Goal: Task Accomplishment & Management: Manage account settings

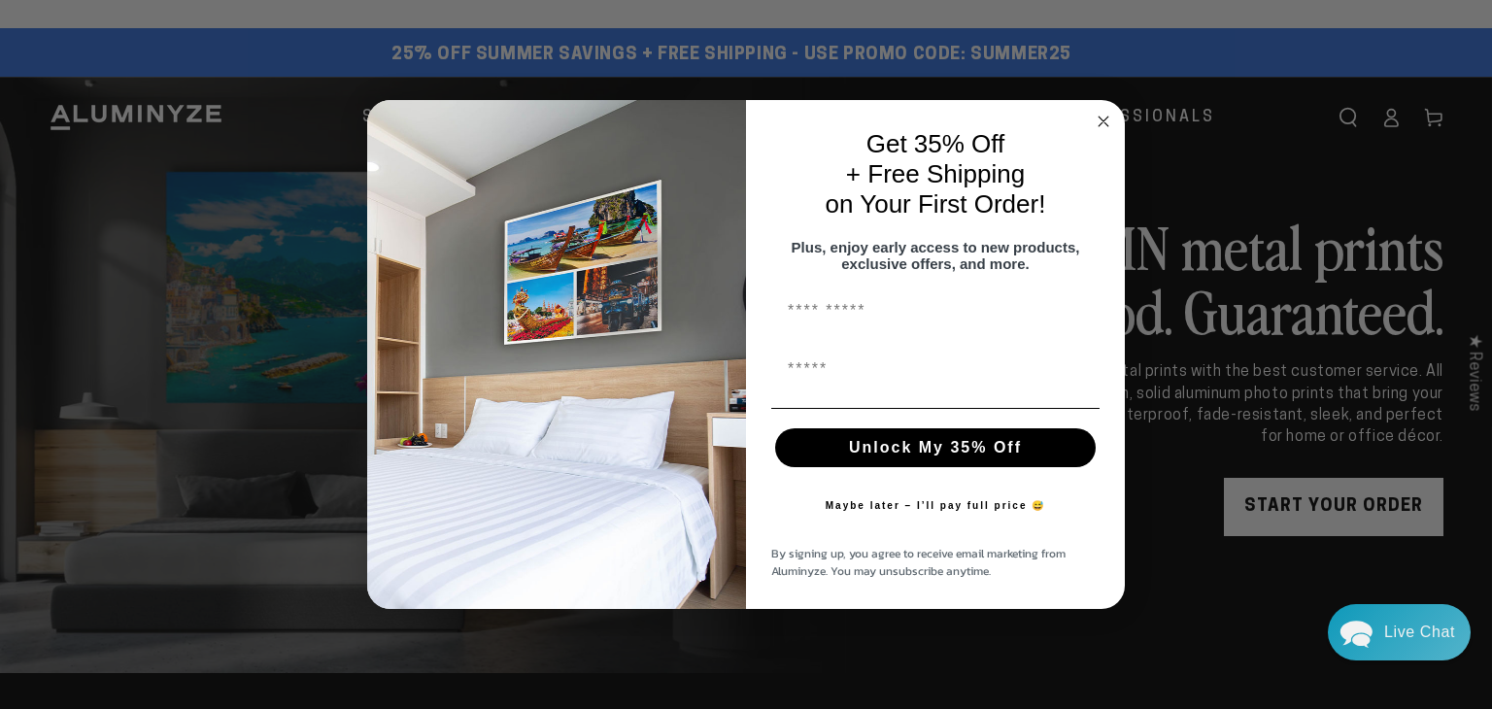
click at [1104, 115] on circle "Close dialog" at bounding box center [1104, 122] width 22 height 22
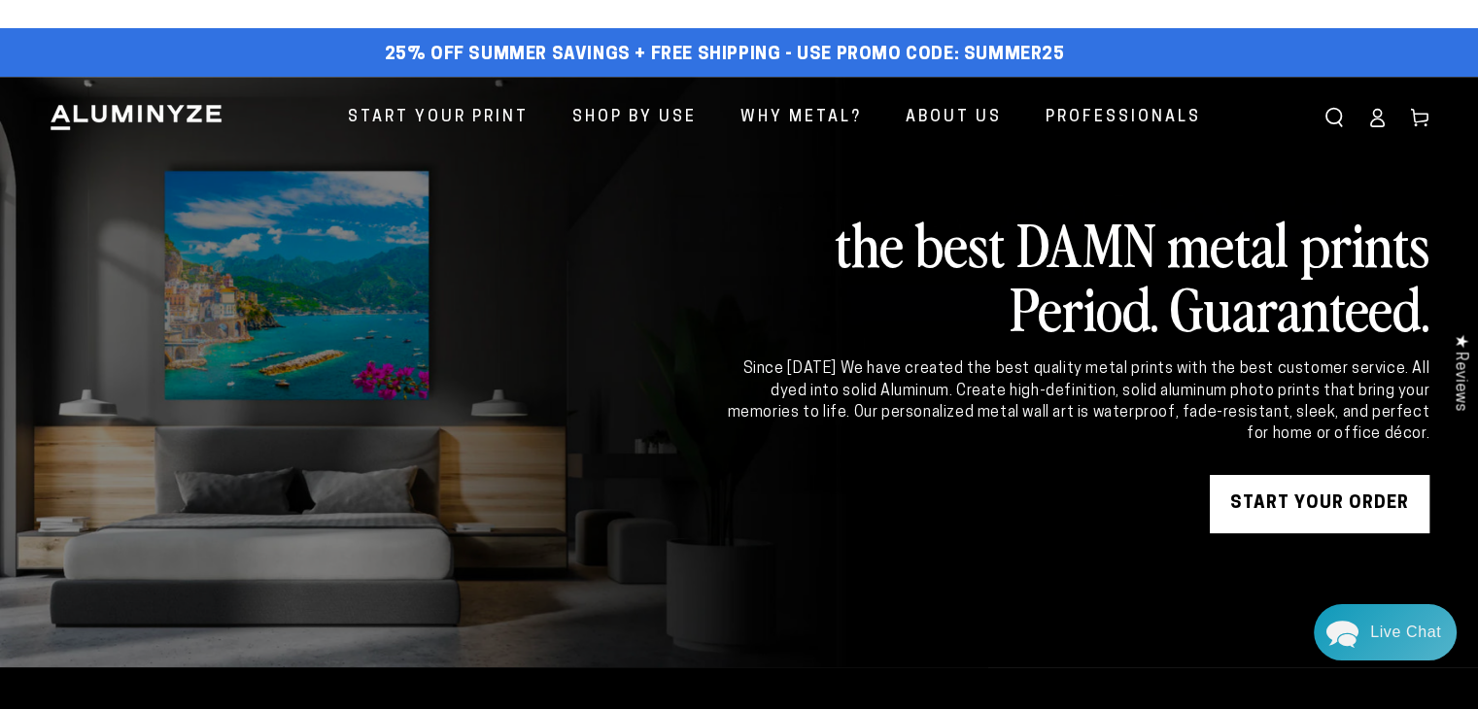
click at [1109, 120] on icon at bounding box center [1377, 123] width 13 height 8
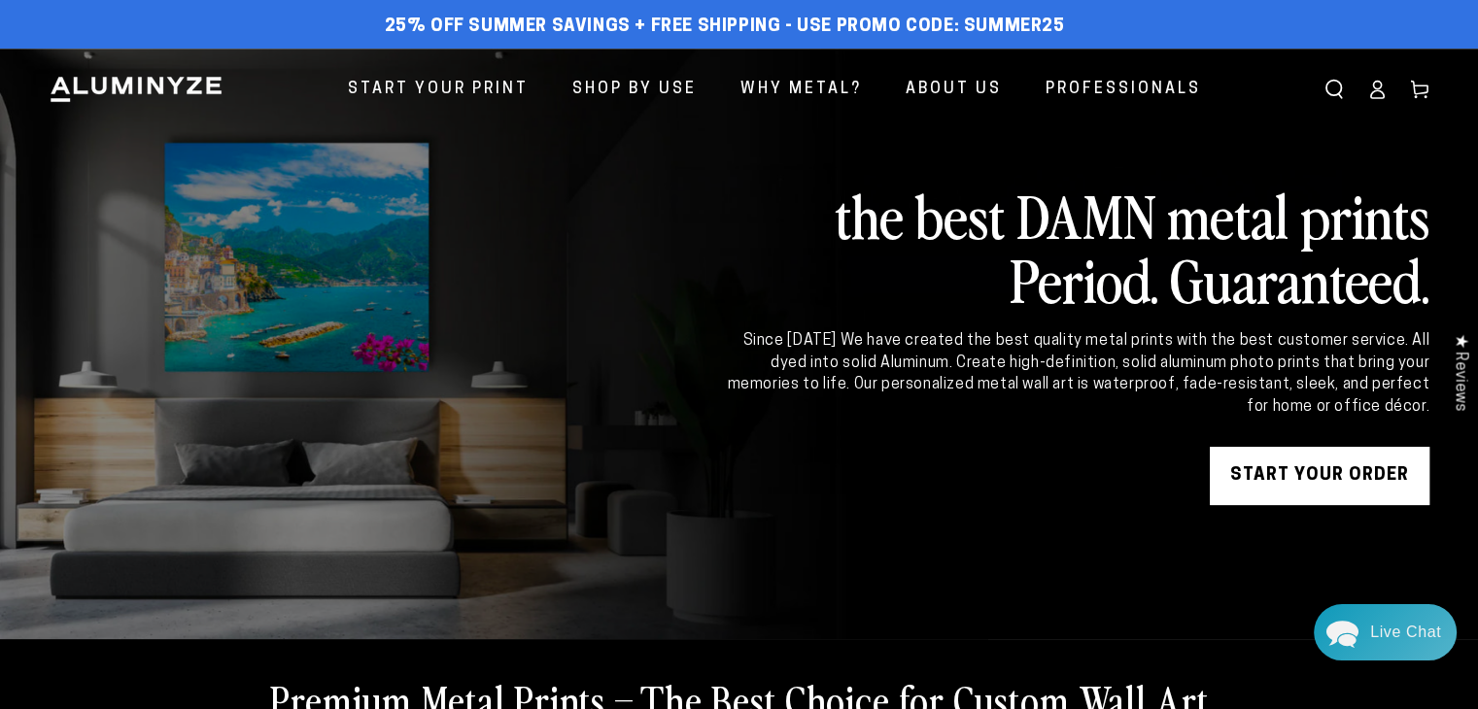
click at [1374, 97] on icon at bounding box center [1376, 89] width 19 height 19
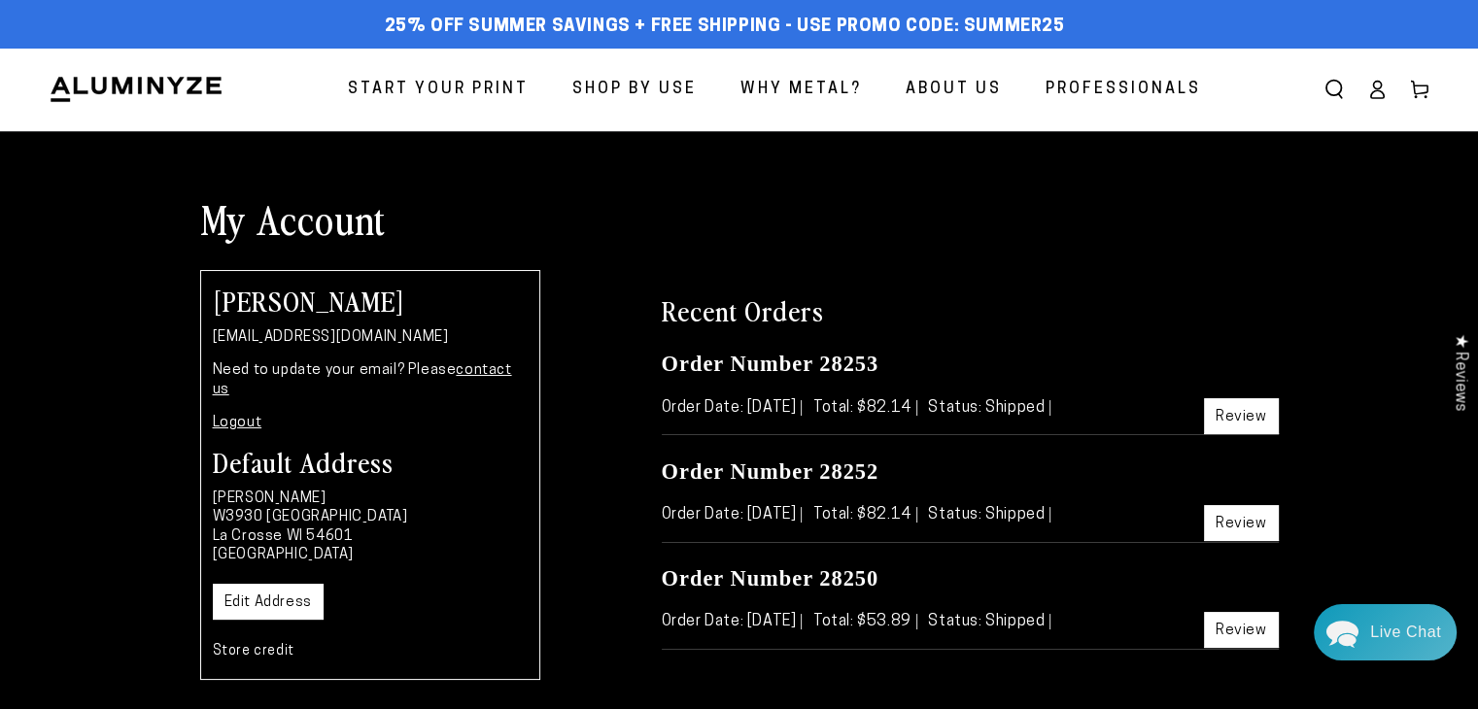
click at [1422, 92] on icon at bounding box center [1419, 89] width 19 height 19
